Goal: Find contact information: Find contact information

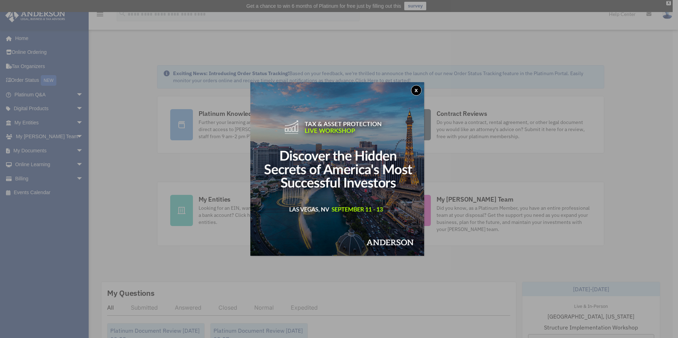
click at [422, 90] on button "x" at bounding box center [416, 90] width 11 height 11
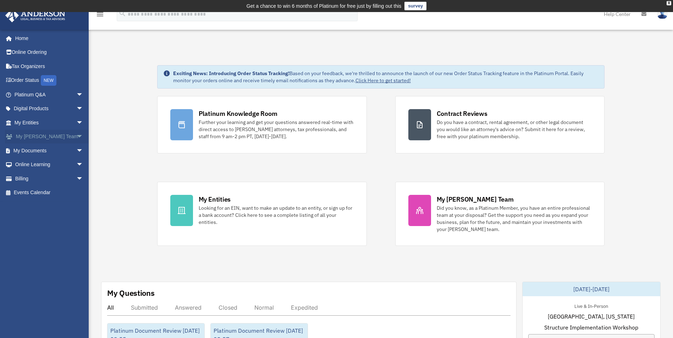
click at [76, 138] on span "arrow_drop_down" at bounding box center [83, 137] width 14 height 15
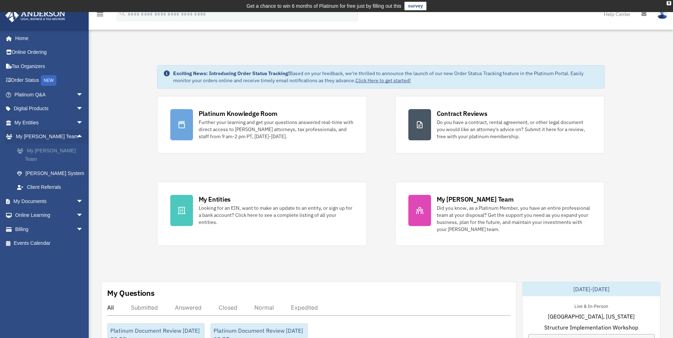
click at [55, 152] on link "My [PERSON_NAME] Team" at bounding box center [52, 155] width 84 height 23
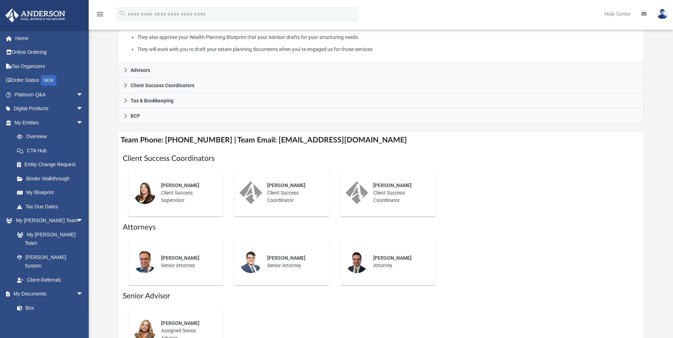
scroll to position [177, 0]
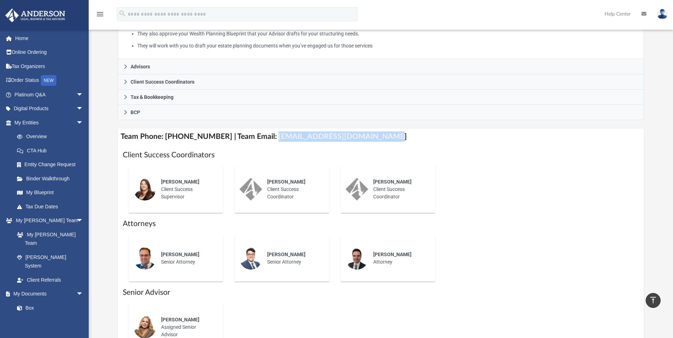
drag, startPoint x: 264, startPoint y: 134, endPoint x: 368, endPoint y: 138, distance: 103.7
click at [368, 138] on h4 "Team Phone: [PHONE_NUMBER] | Team Email: [EMAIL_ADDRESS][DOMAIN_NAME]" at bounding box center [381, 137] width 526 height 16
copy h4 "[EMAIL_ADDRESS][DOMAIN_NAME]"
